Goal: Task Accomplishment & Management: Complete application form

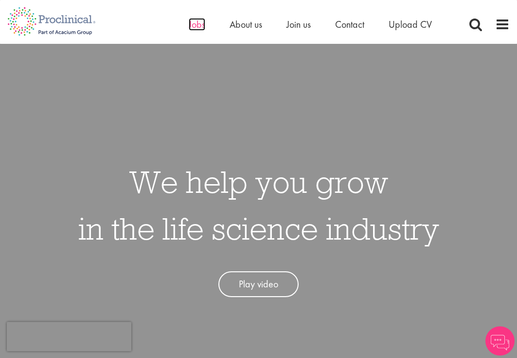
click at [192, 26] on span "Jobs" at bounding box center [197, 24] width 17 height 13
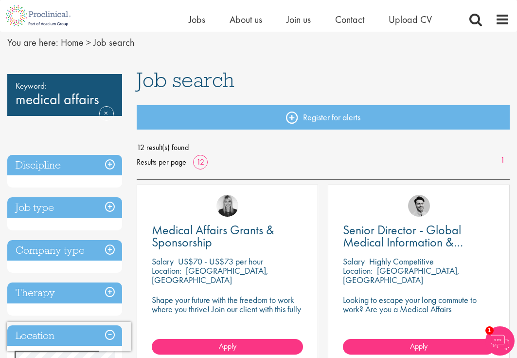
scroll to position [20, 0]
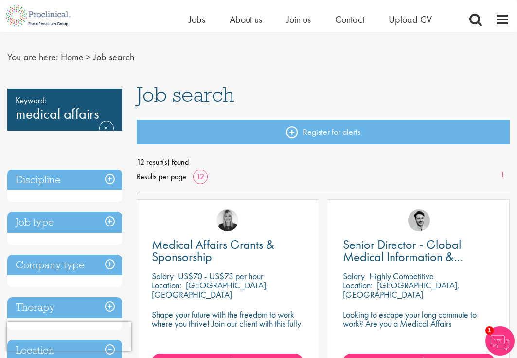
click at [111, 262] on h3 "Company type" at bounding box center [64, 265] width 115 height 21
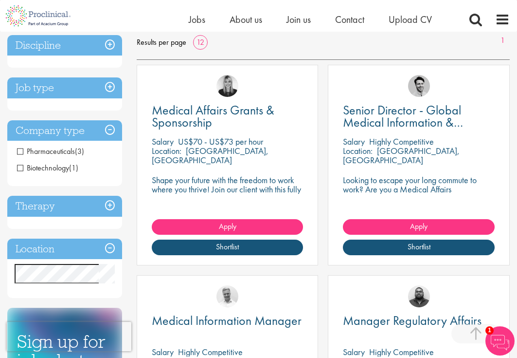
scroll to position [159, 0]
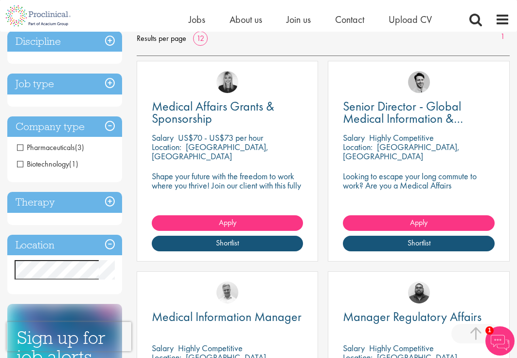
click at [109, 202] on h3 "Therapy" at bounding box center [64, 202] width 115 height 21
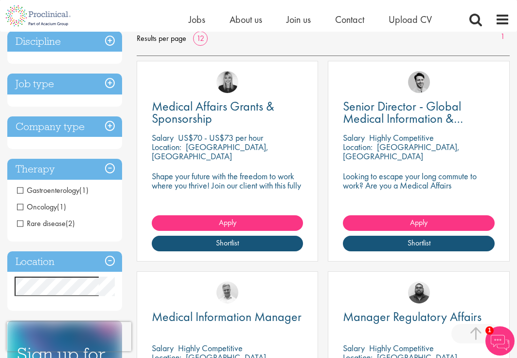
click at [21, 205] on span "Oncology" at bounding box center [37, 207] width 40 height 10
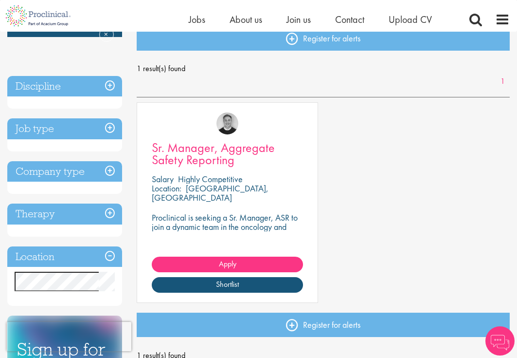
scroll to position [116, 0]
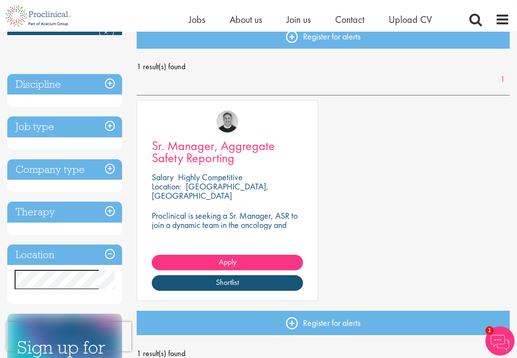
click at [238, 151] on span "Sr. Manager, Aggregate Safety Reporting" at bounding box center [213, 151] width 123 height 29
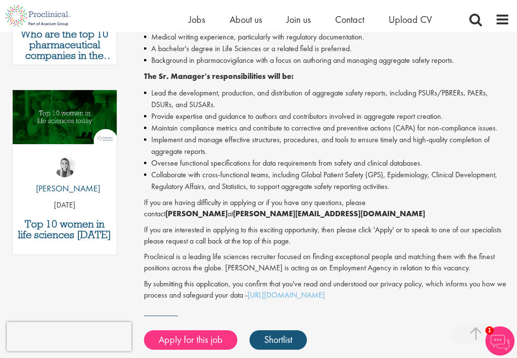
scroll to position [420, 0]
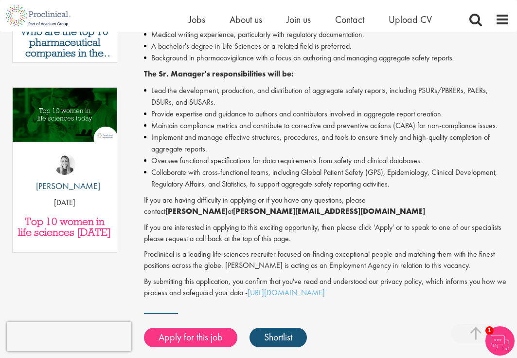
click at [62, 222] on h3 "Top 10 women in life sciences today" at bounding box center [65, 226] width 94 height 21
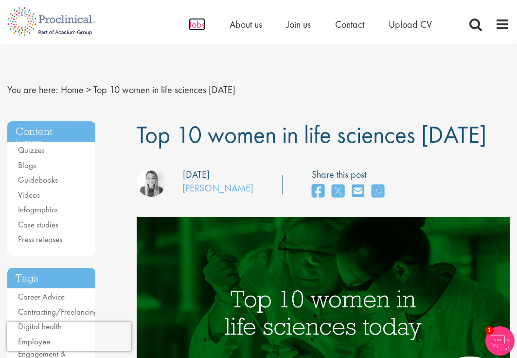
click at [196, 23] on span "Jobs" at bounding box center [197, 24] width 17 height 13
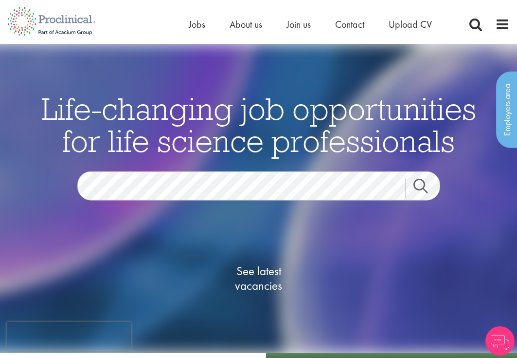
click at [264, 269] on span "See latest vacancies" at bounding box center [258, 278] width 97 height 29
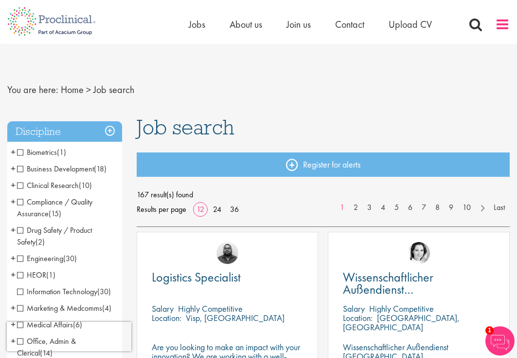
click at [500, 24] on span at bounding box center [503, 24] width 15 height 15
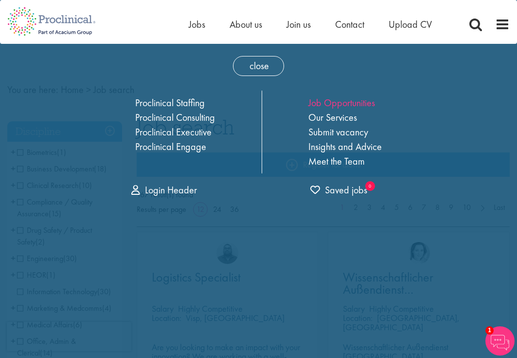
click at [355, 104] on link "Job Opportunities" at bounding box center [342, 102] width 67 height 13
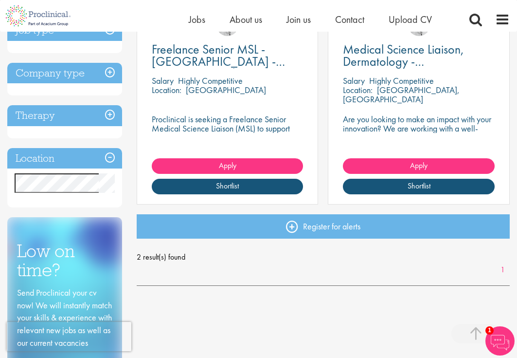
scroll to position [213, 0]
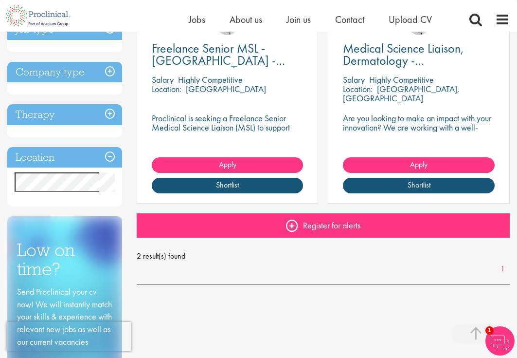
click at [313, 226] on link "Register for alerts" at bounding box center [323, 225] width 373 height 24
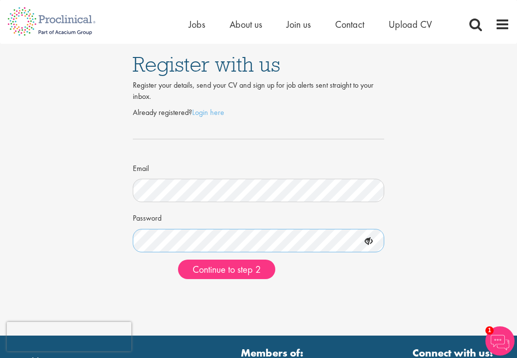
click at [227, 267] on button "Continue to step 2" at bounding box center [226, 268] width 97 height 19
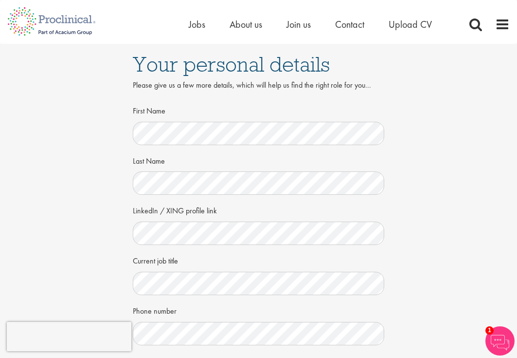
click at [335, 218] on div "LinkedIn / XING profile link" at bounding box center [259, 223] width 252 height 43
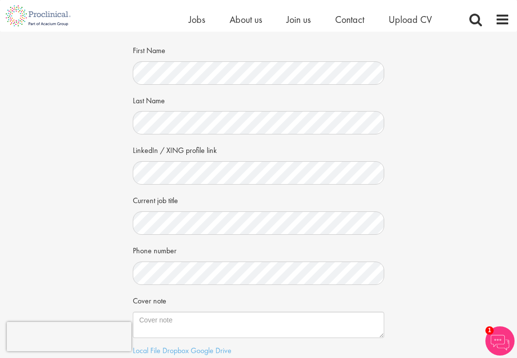
scroll to position [50, 0]
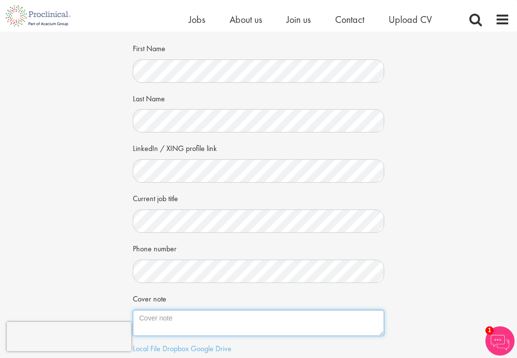
click at [264, 310] on textarea "Cover note" at bounding box center [259, 323] width 252 height 26
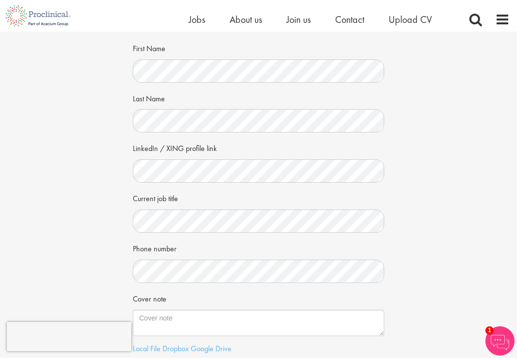
click at [261, 290] on div "Cover note" at bounding box center [259, 313] width 252 height 46
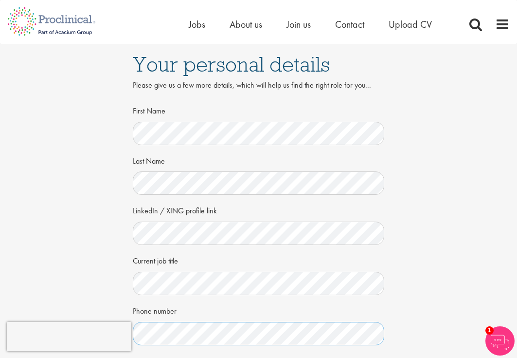
scroll to position [0, 0]
click at [504, 27] on span at bounding box center [503, 24] width 15 height 15
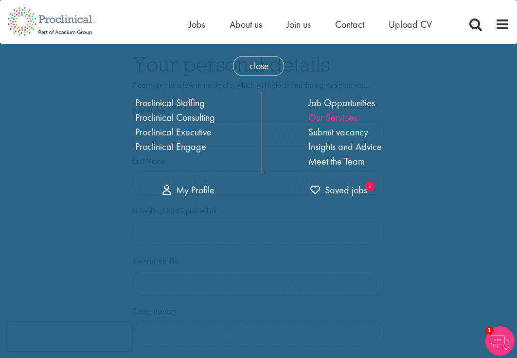
click at [341, 119] on link "Our Services" at bounding box center [333, 117] width 49 height 13
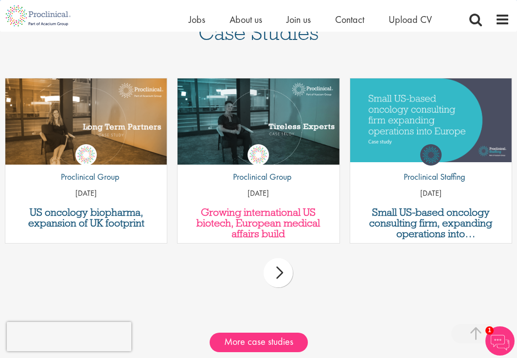
scroll to position [1128, 0]
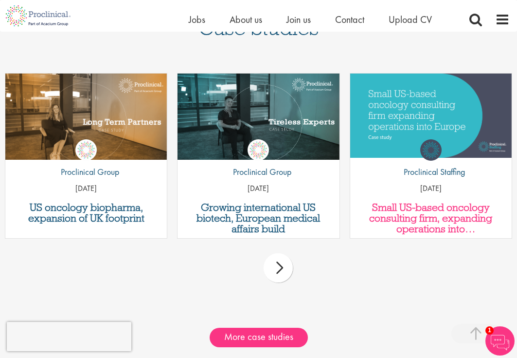
click at [416, 203] on h3 "Small US-based oncology consulting firm, expanding operations into [GEOGRAPHIC_…" at bounding box center [431, 218] width 152 height 32
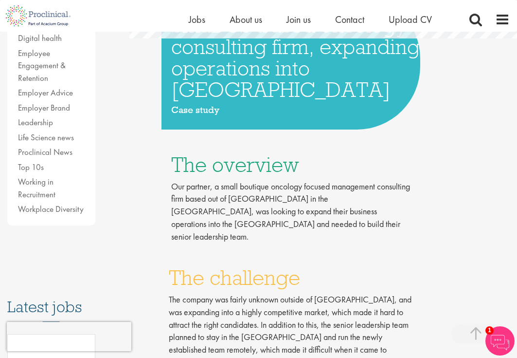
scroll to position [273, 0]
